Goal: Task Accomplishment & Management: Use online tool/utility

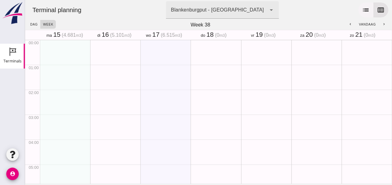
scroll to position [362, 0]
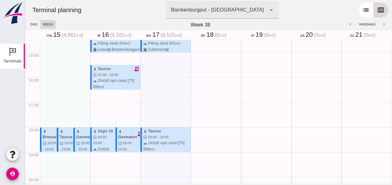
click at [362, 8] on icon "list" at bounding box center [365, 9] width 7 height 7
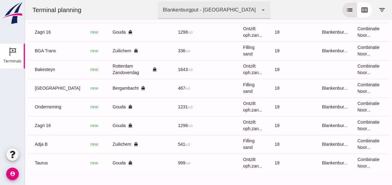
scroll to position [0, 167]
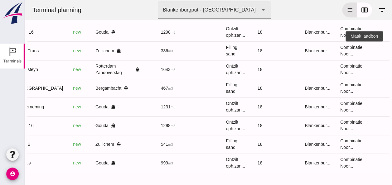
click at [392, 48] on icon "receipt_long" at bounding box center [397, 51] width 6 height 6
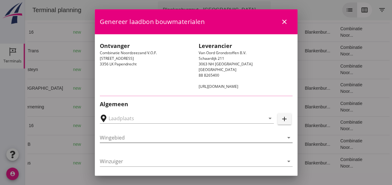
type input "Zuiddam, NTB, Zuilichem"
type input "BGA Trans"
type input "R Temminck"
type input "336"
type input "Ophoogzand (6120)"
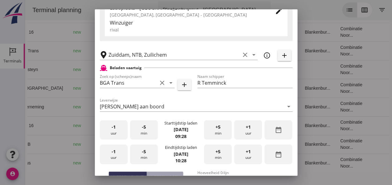
scroll to position [125, 0]
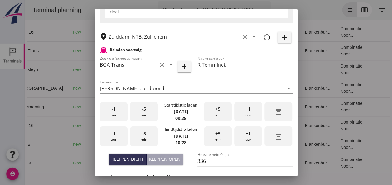
click at [112, 112] on span "-1" at bounding box center [114, 109] width 4 height 7
click at [250, 113] on div "+1 uur" at bounding box center [248, 112] width 28 height 20
click at [239, 114] on div "+1 uur" at bounding box center [248, 112] width 28 height 20
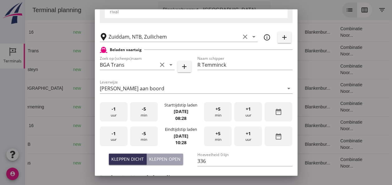
click at [220, 109] on div "+5 min" at bounding box center [218, 112] width 28 height 20
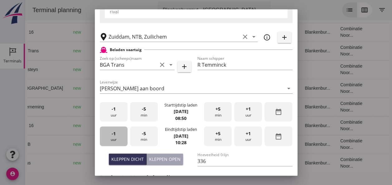
click at [122, 136] on div "-1 uur" at bounding box center [114, 137] width 28 height 20
click at [143, 134] on span "-5" at bounding box center [144, 133] width 4 height 7
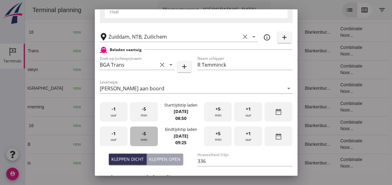
click at [143, 134] on span "-5" at bounding box center [144, 133] width 4 height 7
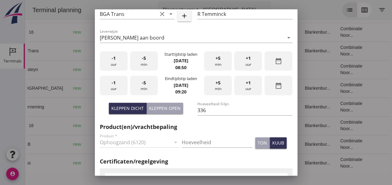
scroll to position [218, 0]
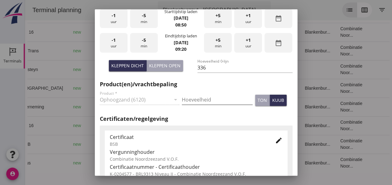
click at [192, 95] on input "Hoeveelheid" at bounding box center [217, 100] width 71 height 10
type input "336"
click at [272, 99] on div "kuub" at bounding box center [278, 100] width 12 height 7
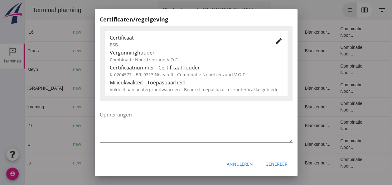
click at [270, 166] on div "Genereer" at bounding box center [276, 164] width 22 height 7
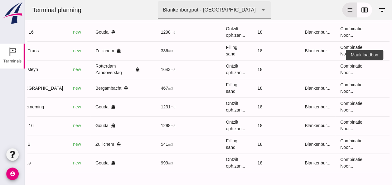
click at [392, 67] on icon "receipt_long" at bounding box center [397, 70] width 6 height 6
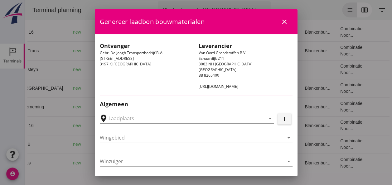
type input "Gebr. De Jongh Transportbedrijf B.V., Rotterdam Zandoverslag"
type input "Bakesteyn"
type input "Schipper Bakesteyn"
type input "1643"
type input "Ontzilt oph.zand [75] (6120)"
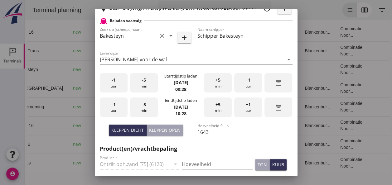
scroll to position [156, 0]
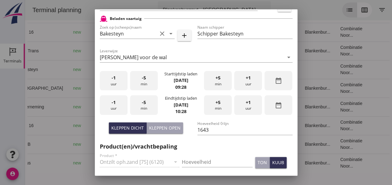
click at [110, 82] on div "-1 uur" at bounding box center [114, 81] width 28 height 20
click at [144, 82] on div "-5 min" at bounding box center [144, 81] width 28 height 20
click at [145, 82] on div "-5 min" at bounding box center [144, 81] width 28 height 20
click at [144, 82] on div "-5 min" at bounding box center [144, 81] width 28 height 20
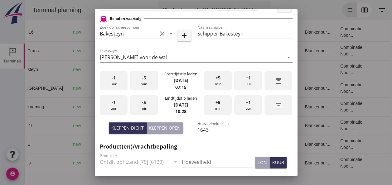
click at [118, 108] on div "-1 uur" at bounding box center [114, 105] width 28 height 20
click at [220, 106] on div "+5 min" at bounding box center [218, 105] width 28 height 20
click at [219, 106] on div "+5 min" at bounding box center [218, 105] width 28 height 20
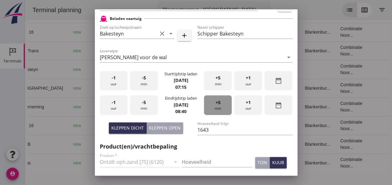
click at [219, 106] on div "+5 min" at bounding box center [218, 105] width 28 height 20
click at [209, 131] on input "1643" at bounding box center [244, 130] width 95 height 10
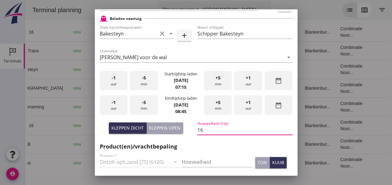
type input "1"
click at [171, 124] on button "Kleppen open" at bounding box center [165, 128] width 36 height 11
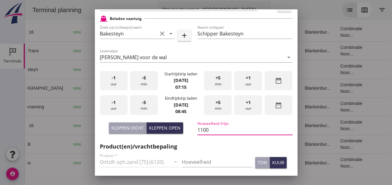
click at [207, 130] on input "1100" at bounding box center [244, 130] width 95 height 10
type input "1500"
click at [188, 163] on input "Hoeveelheid" at bounding box center [217, 162] width 71 height 10
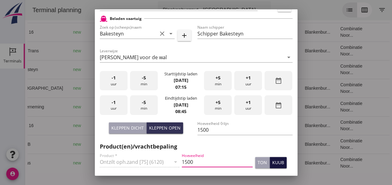
type input "1500"
click at [274, 166] on div "kuub" at bounding box center [278, 162] width 12 height 7
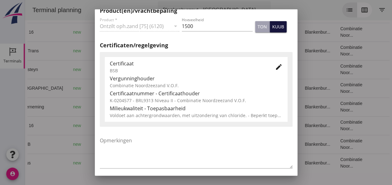
scroll to position [312, 0]
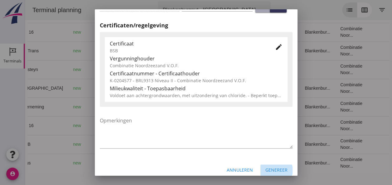
click at [272, 172] on div "Genereer" at bounding box center [276, 170] width 22 height 7
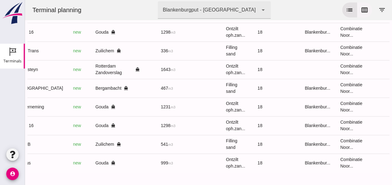
click at [364, 11] on button "calendar_view_week" at bounding box center [364, 9] width 15 height 15
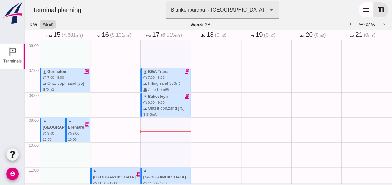
scroll to position [131, 0]
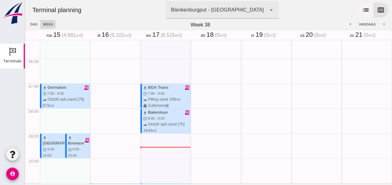
click at [362, 10] on icon "list" at bounding box center [365, 9] width 7 height 7
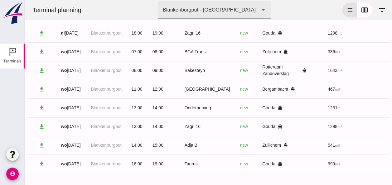
scroll to position [263, 0]
